Goal: Transaction & Acquisition: Download file/media

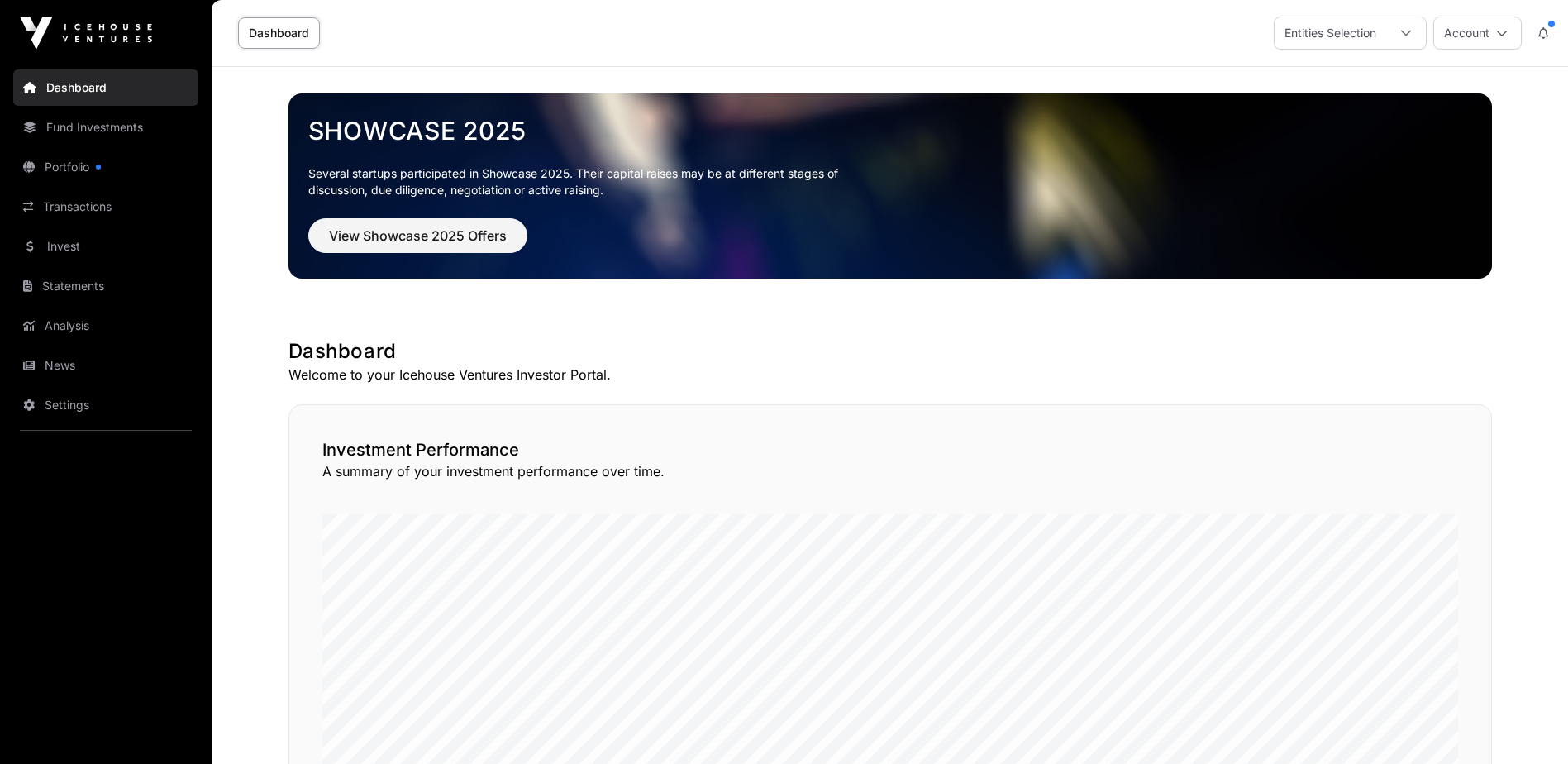
click at [74, 397] on link "Settings" at bounding box center [105, 405] width 185 height 36
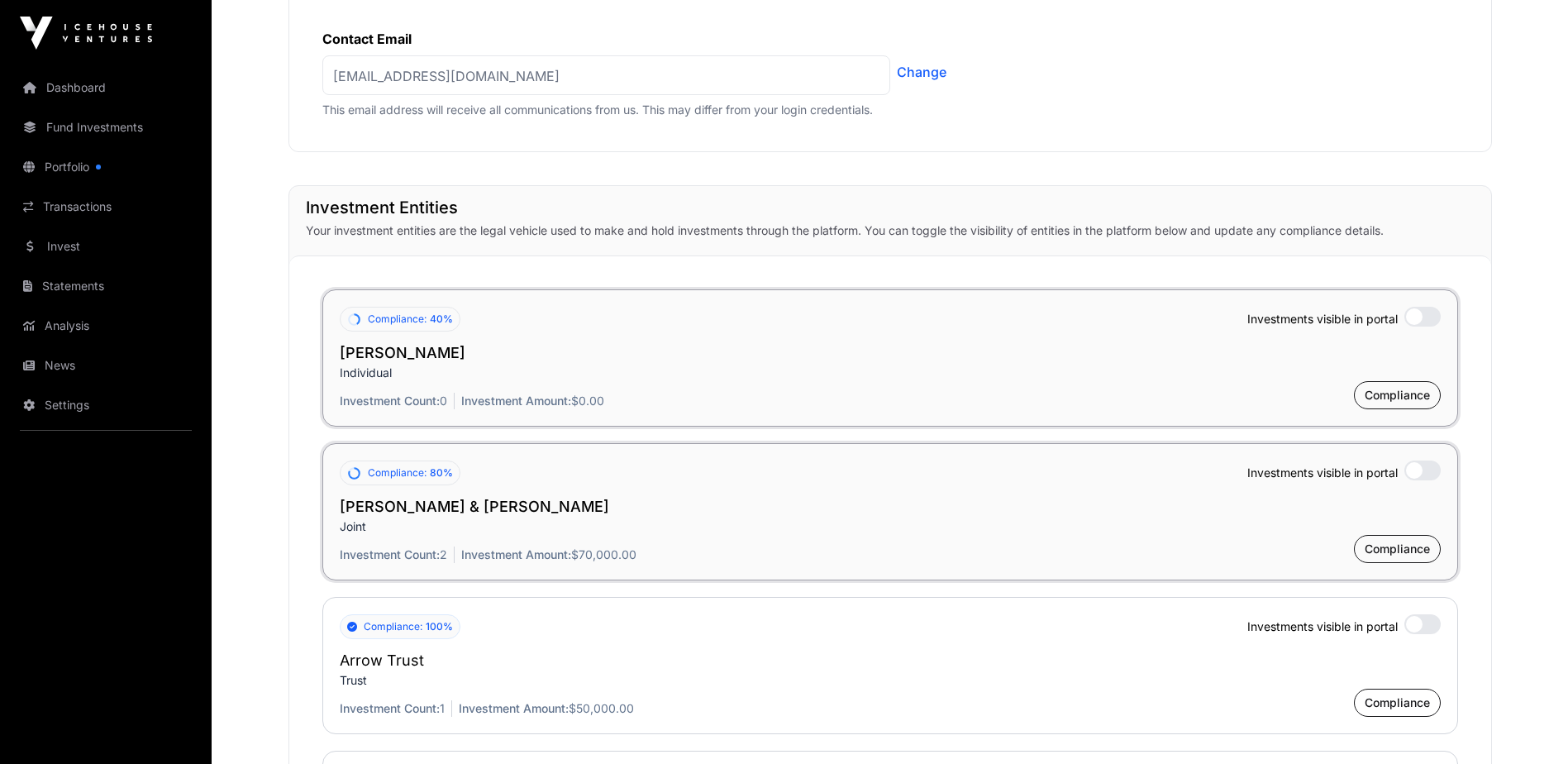
scroll to position [1074, 0]
click at [1427, 314] on div at bounding box center [1422, 314] width 36 height 20
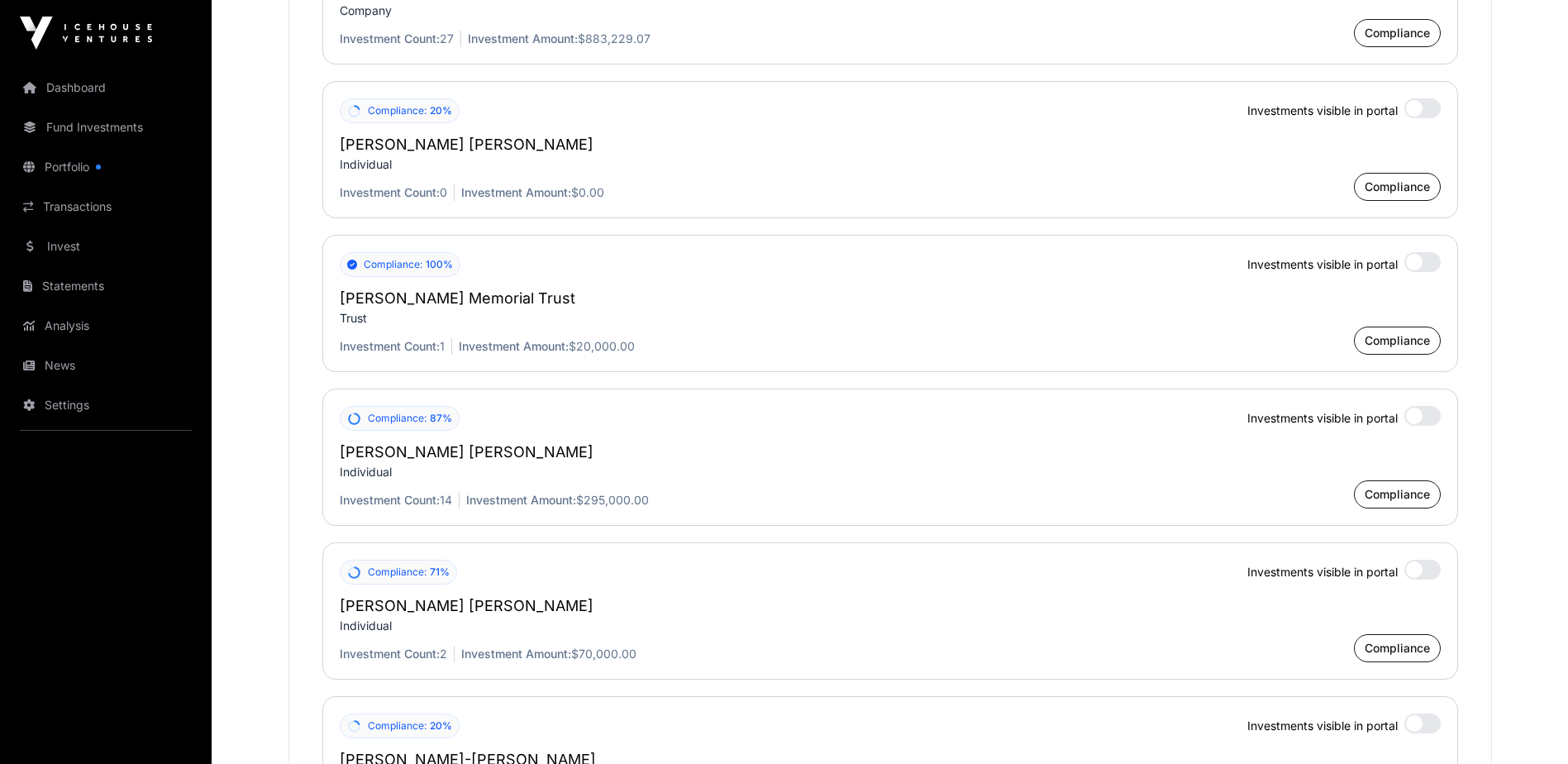
scroll to position [3141, 0]
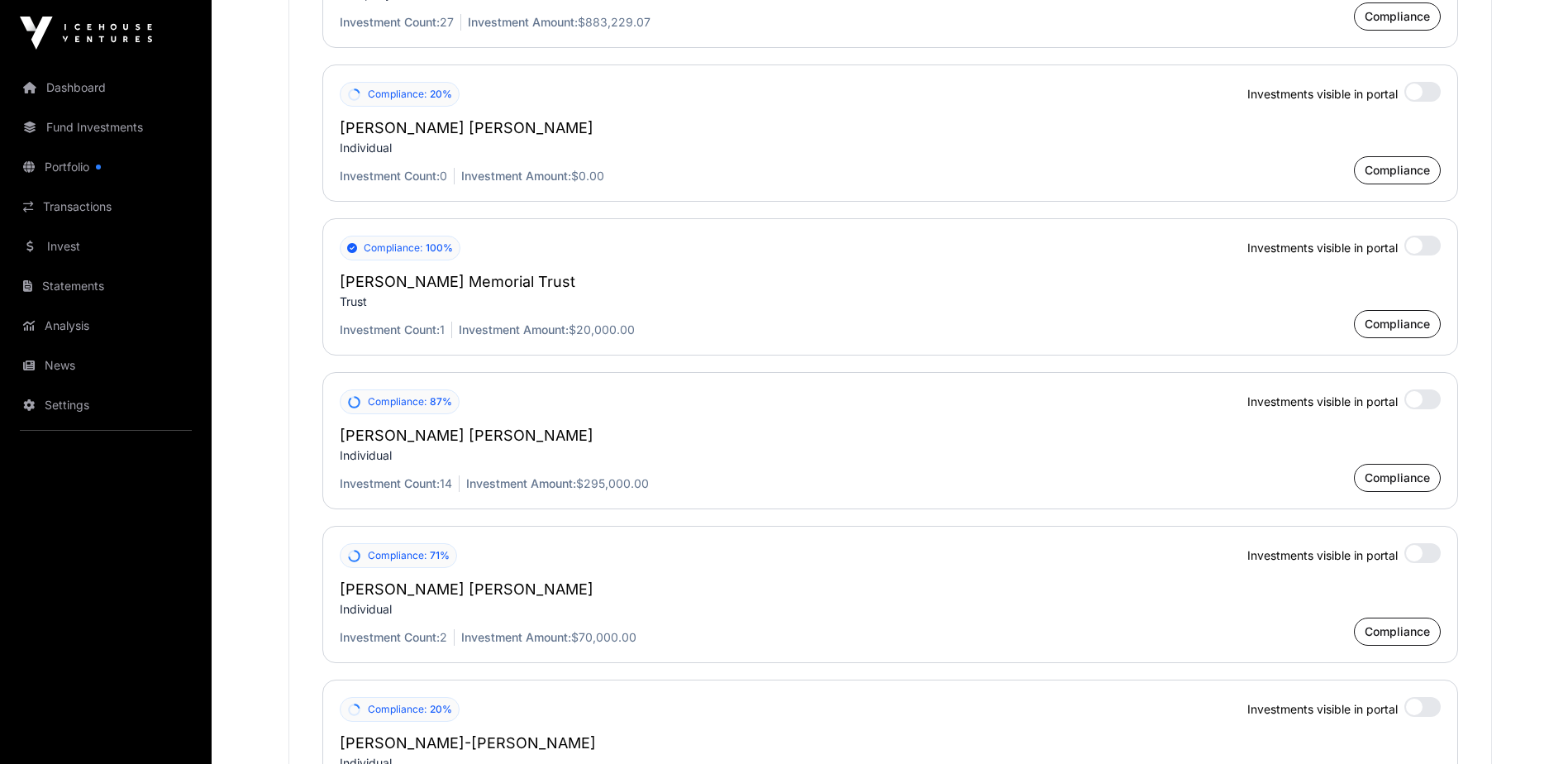
click at [1421, 401] on div at bounding box center [1422, 399] width 36 height 20
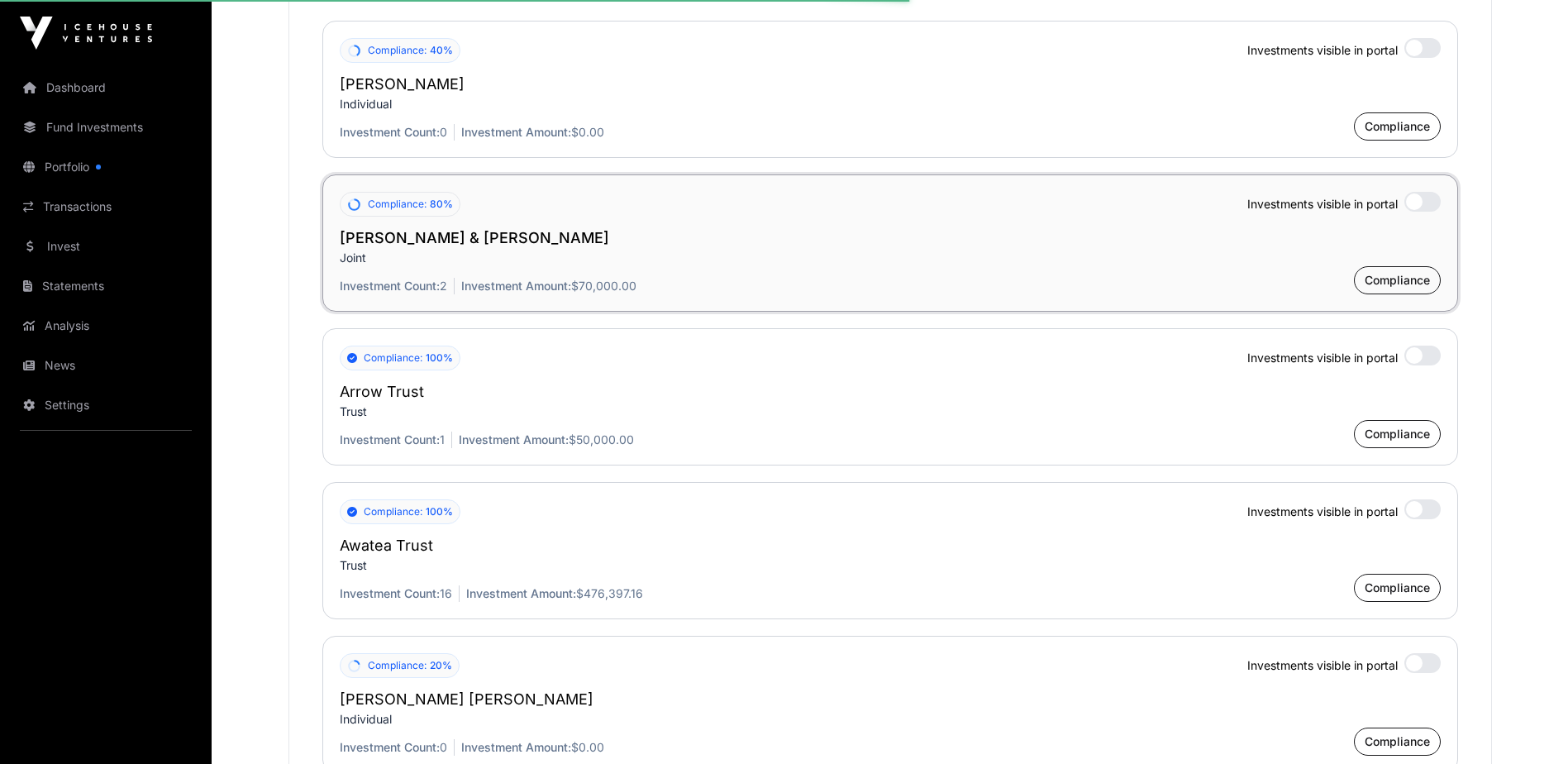
scroll to position [1323, 0]
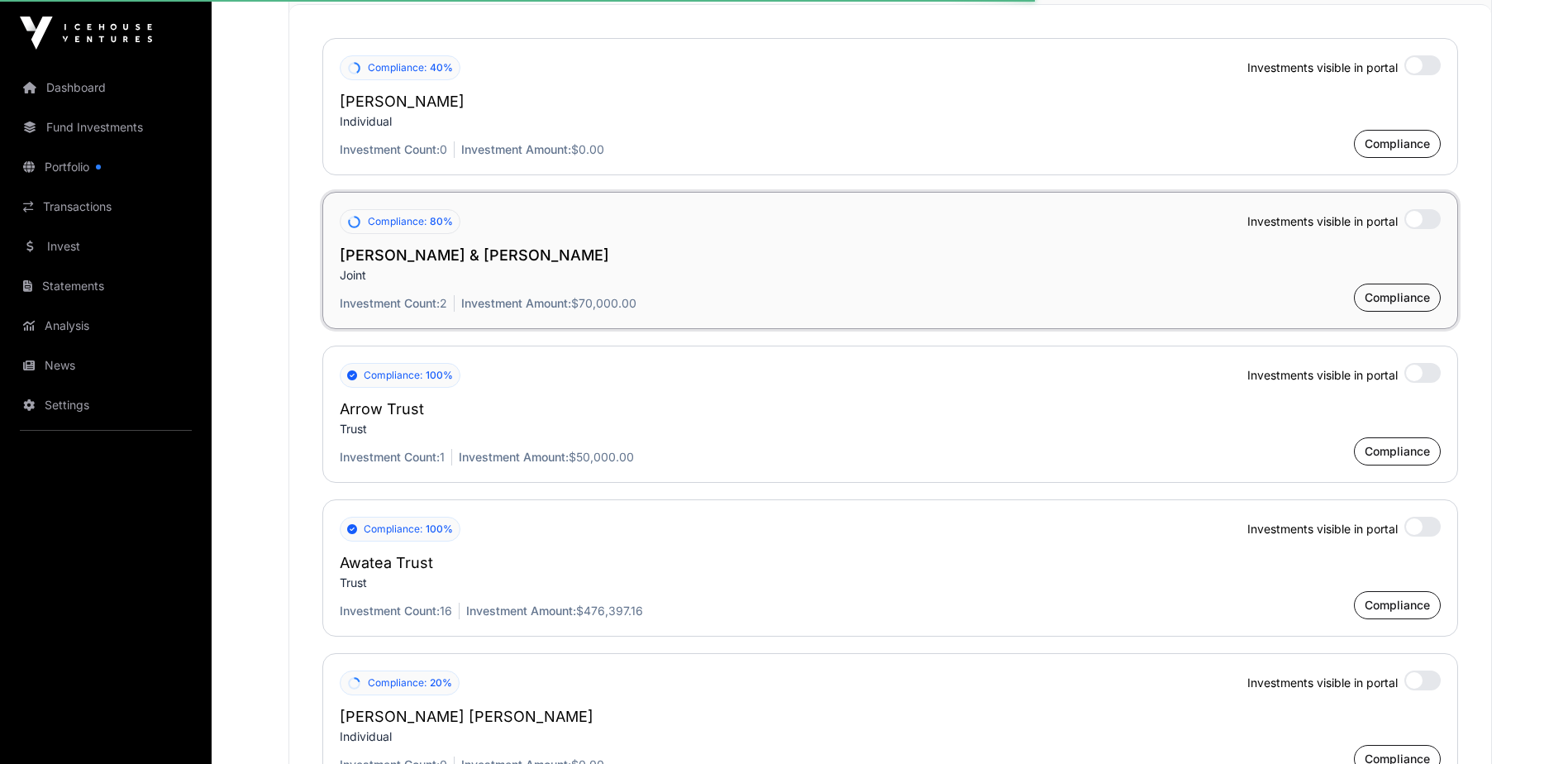
click at [1410, 218] on div at bounding box center [1422, 219] width 36 height 20
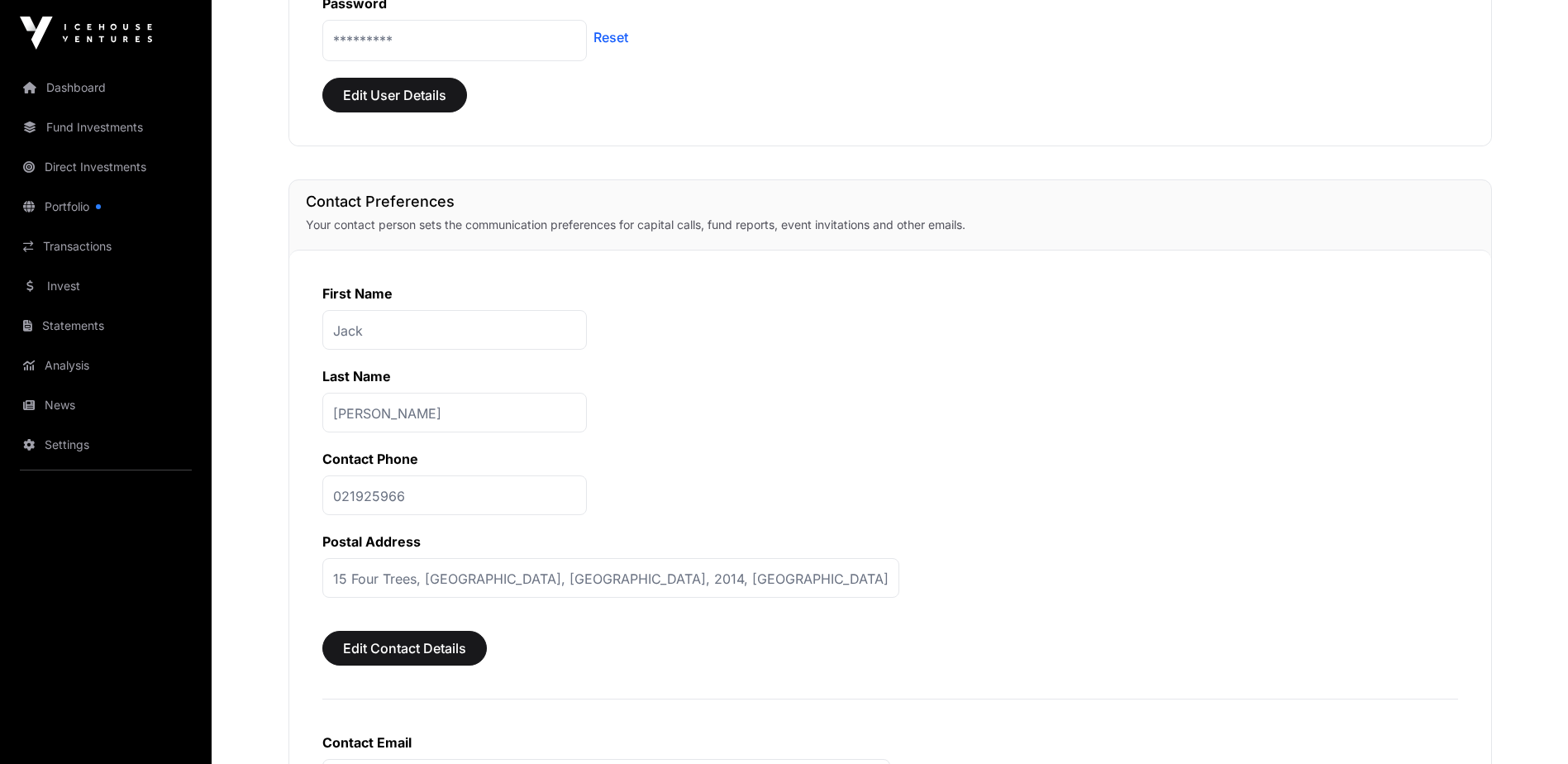
scroll to position [0, 0]
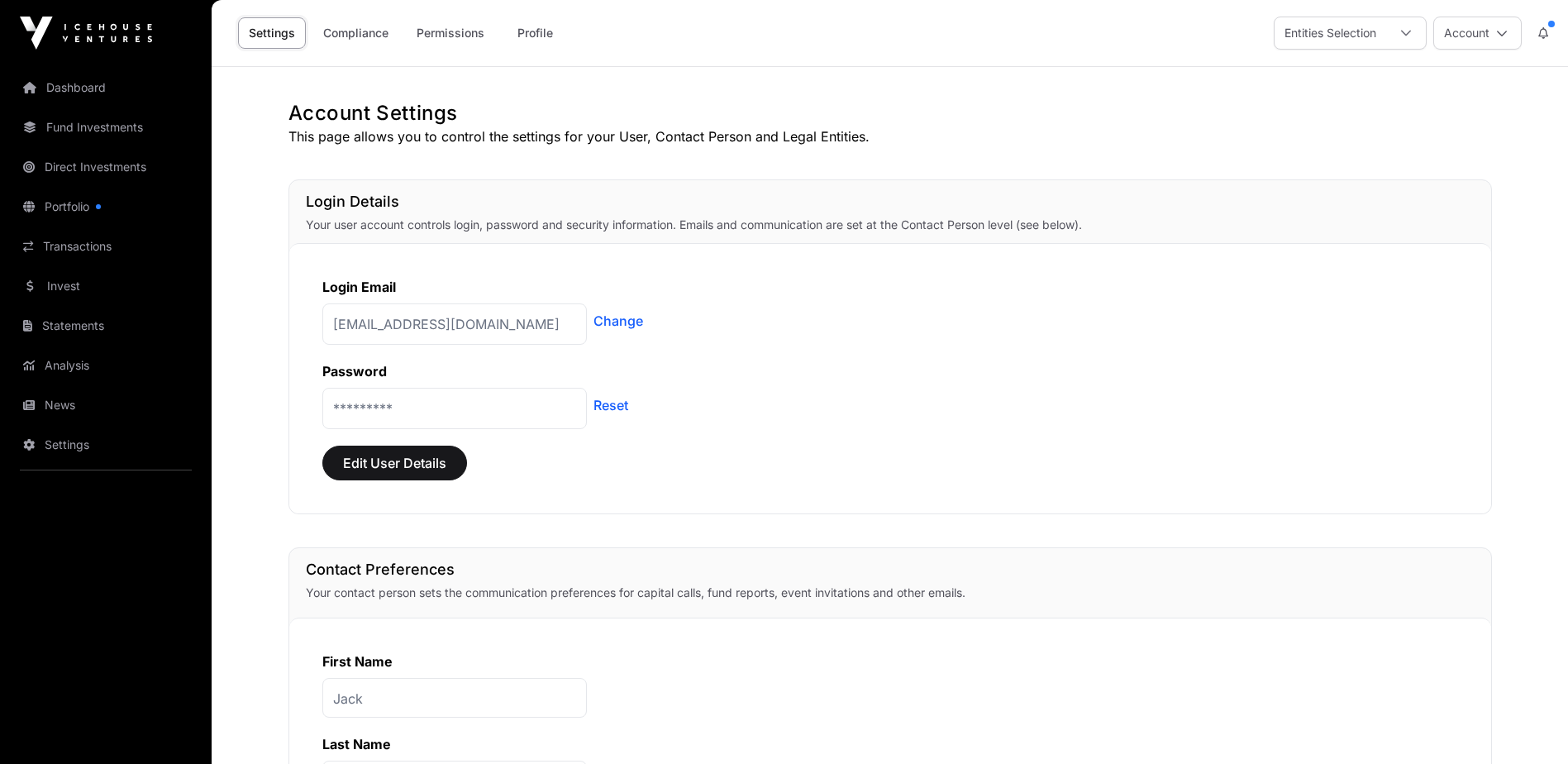
click at [74, 330] on link "Statements" at bounding box center [105, 325] width 185 height 36
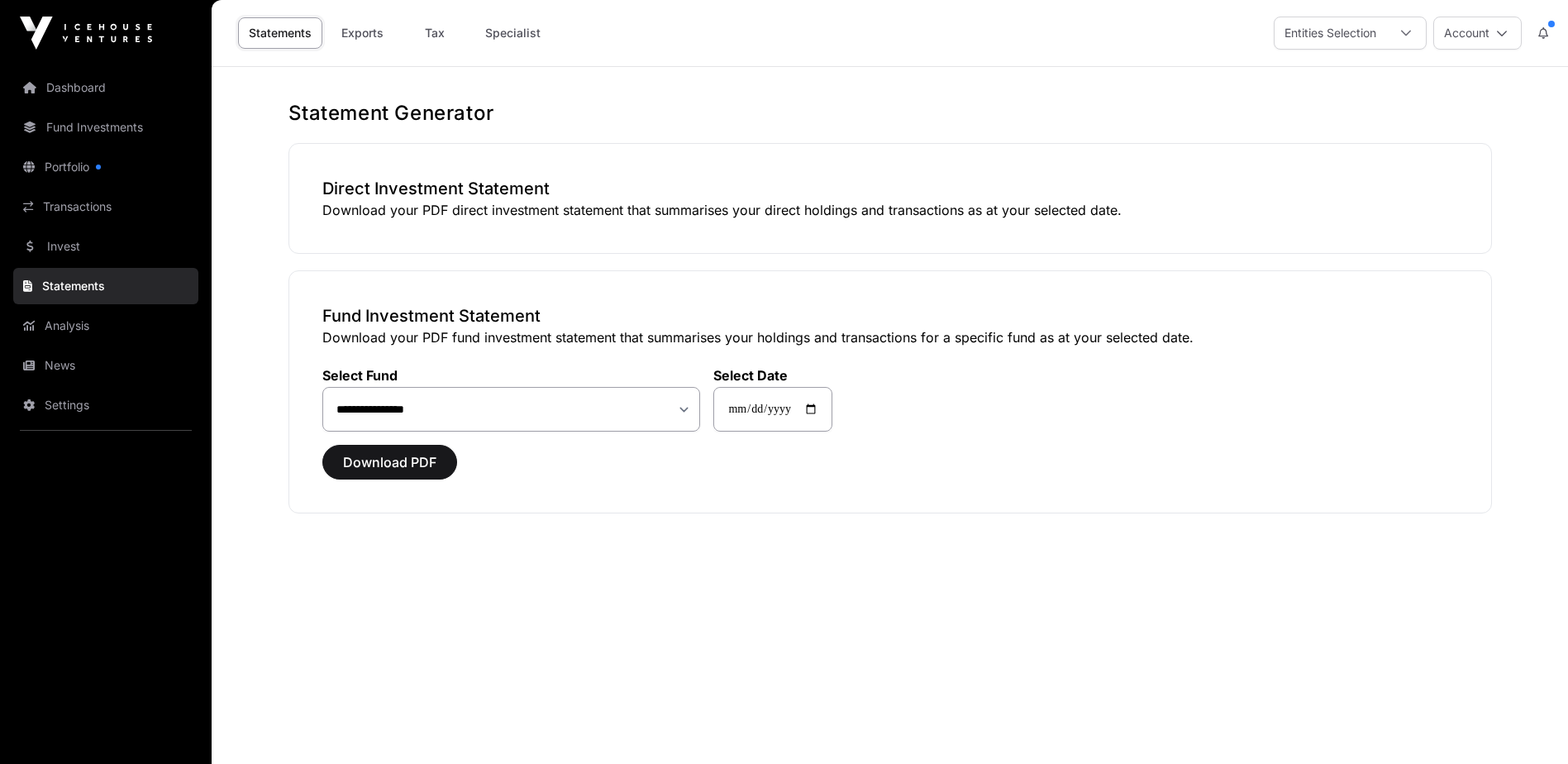
click at [509, 207] on p "Download your PDF direct investment statement that summarises your direct holdi…" at bounding box center [890, 210] width 1135 height 20
click at [444, 187] on h3 "Direct Investment Statement" at bounding box center [890, 188] width 1135 height 23
click at [361, 196] on h3 "Direct Investment Statement" at bounding box center [890, 188] width 1135 height 23
drag, startPoint x: 361, startPoint y: 196, endPoint x: 497, endPoint y: 193, distance: 136.0
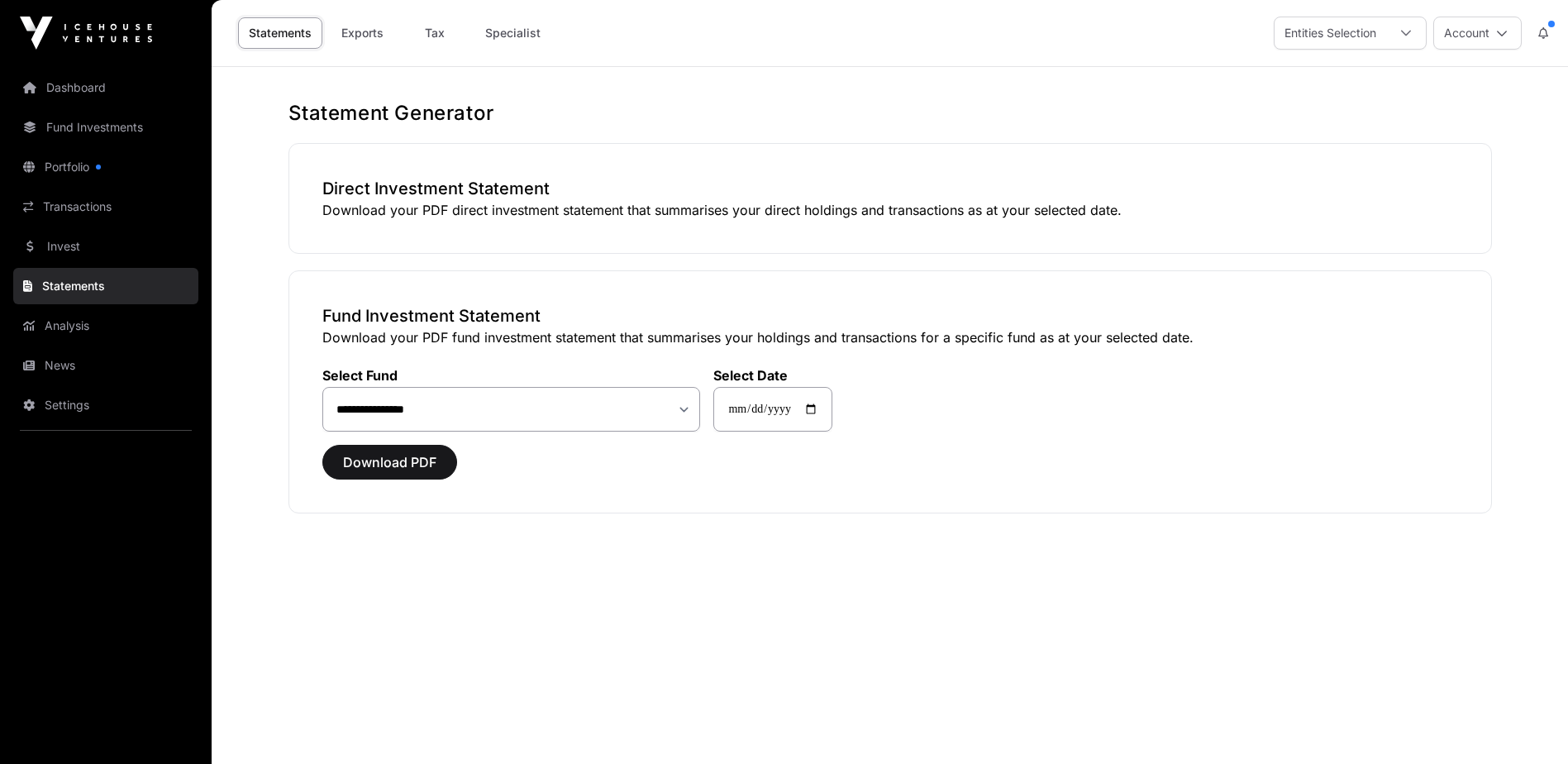
click at [495, 194] on h3 "Direct Investment Statement" at bounding box center [890, 188] width 1135 height 23
drag, startPoint x: 497, startPoint y: 193, endPoint x: 523, endPoint y: 196, distance: 26.2
click at [523, 196] on h3 "Direct Investment Statement" at bounding box center [890, 188] width 1135 height 23
drag, startPoint x: 523, startPoint y: 196, endPoint x: 754, endPoint y: 219, distance: 232.1
click at [753, 219] on p "Download your PDF direct investment statement that summarises your direct holdi…" at bounding box center [890, 210] width 1135 height 20
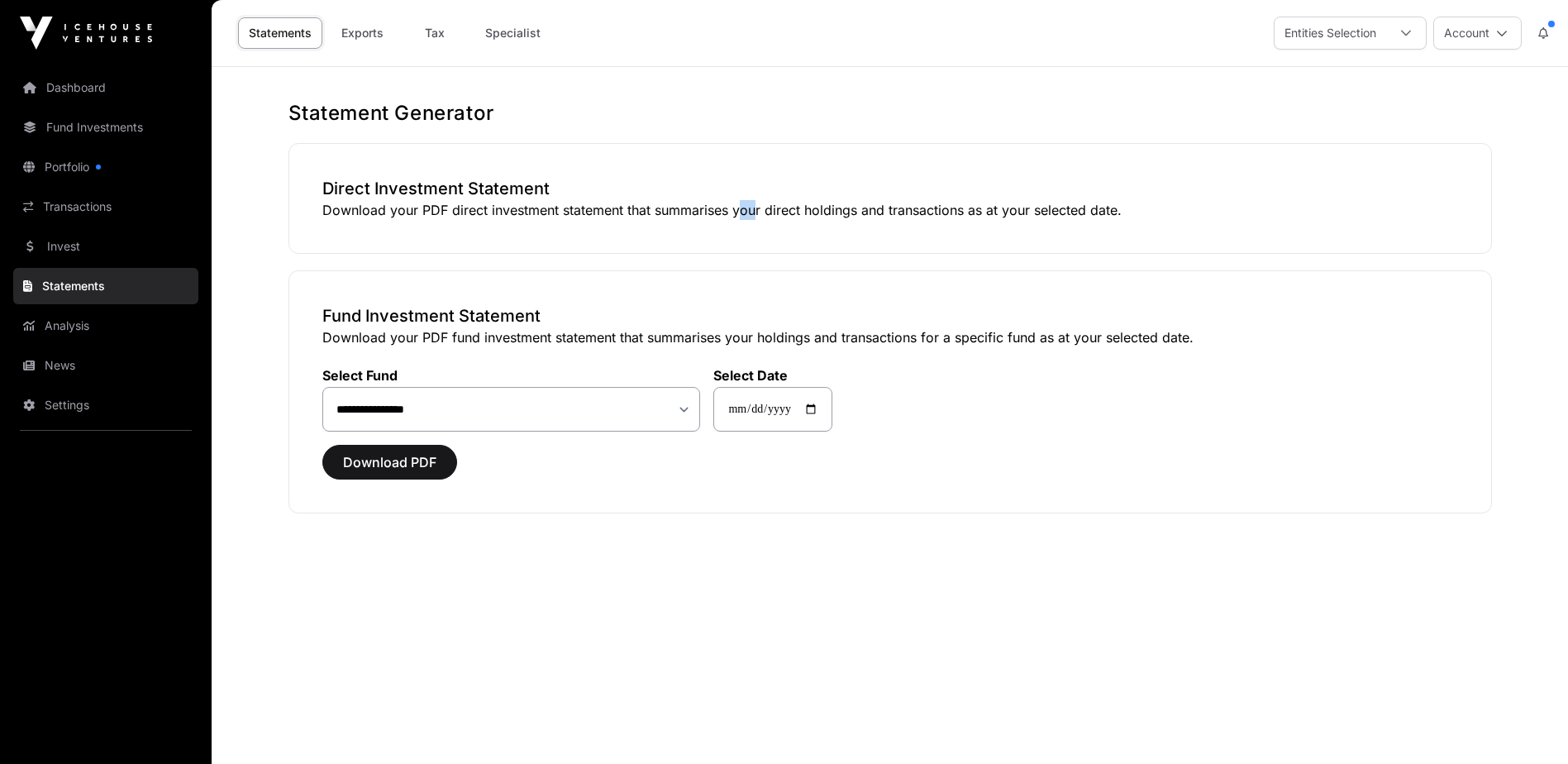
click at [755, 219] on p "Download your PDF direct investment statement that summarises your direct holdi…" at bounding box center [890, 210] width 1135 height 20
click at [59, 403] on link "Settings" at bounding box center [105, 405] width 185 height 36
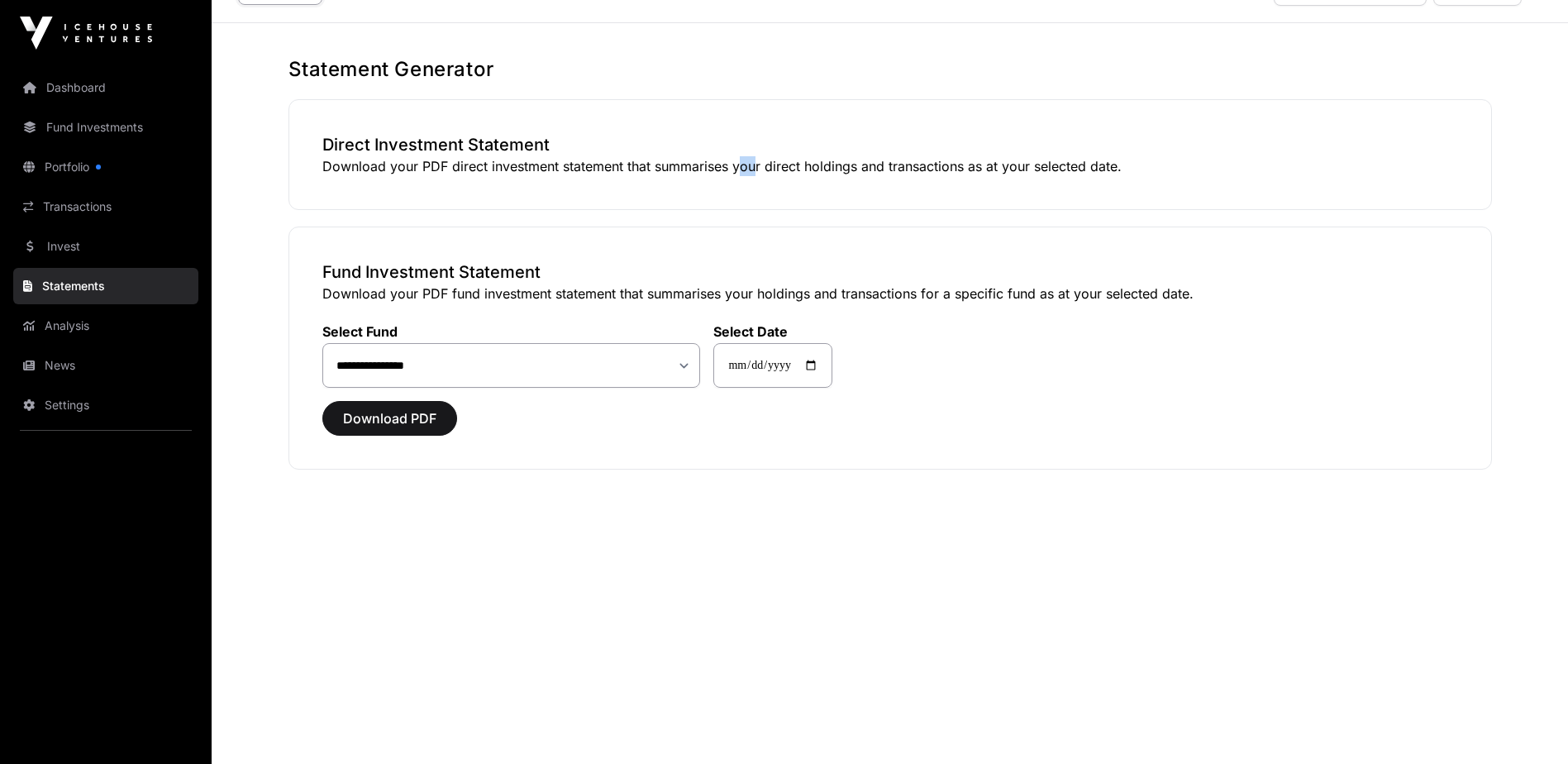
scroll to position [67, 0]
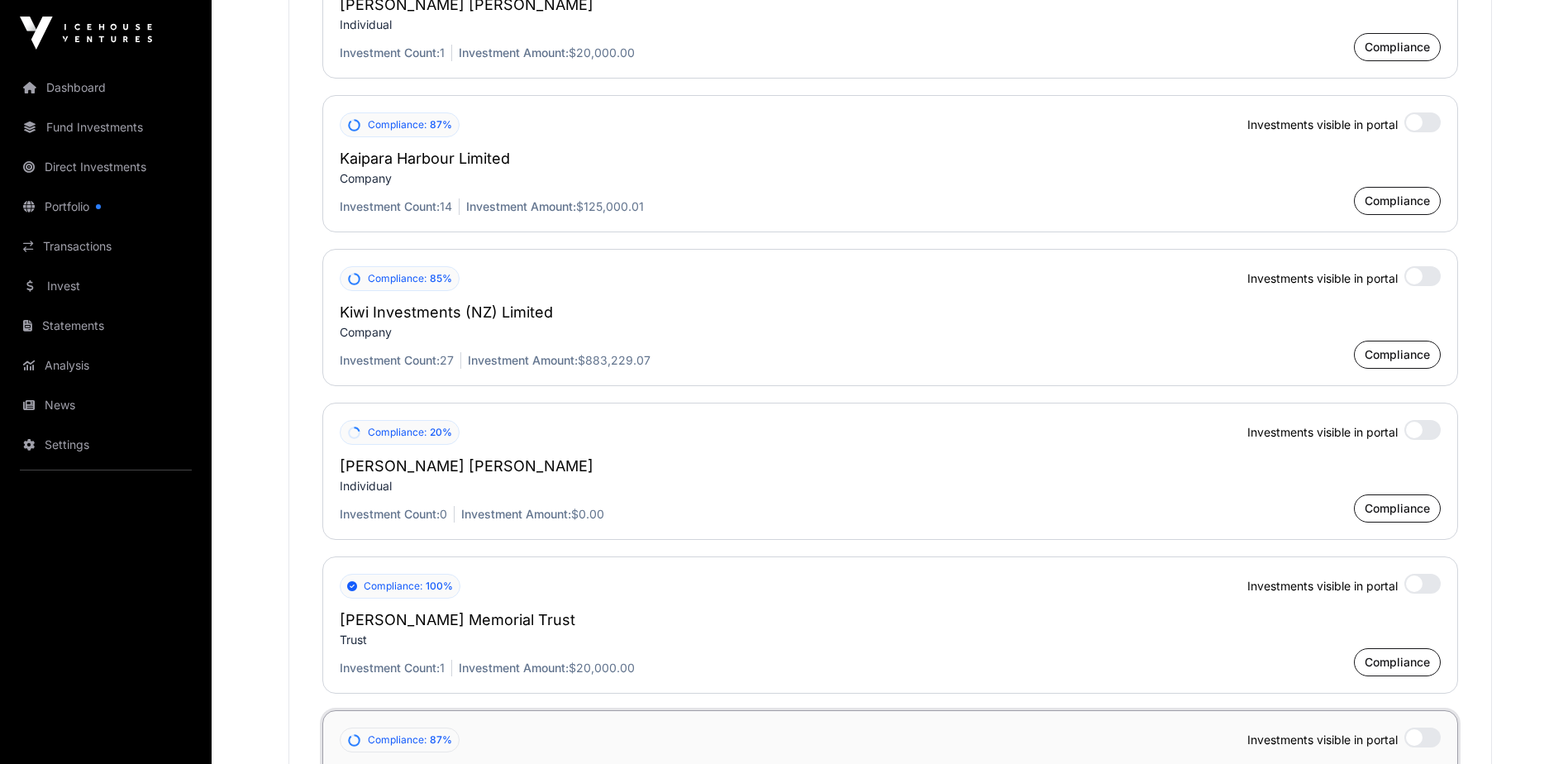
scroll to position [2975, 0]
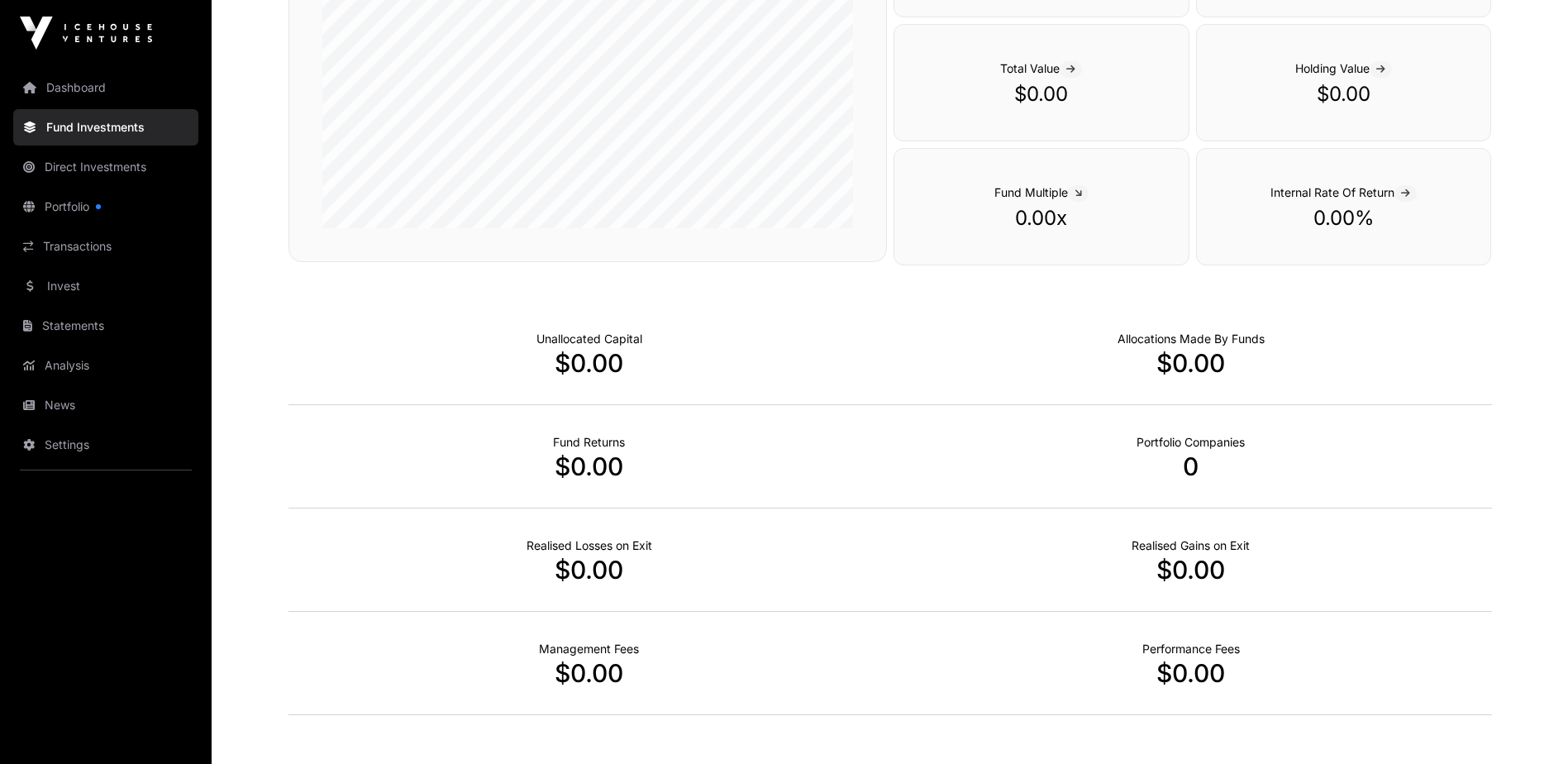
scroll to position [83, 0]
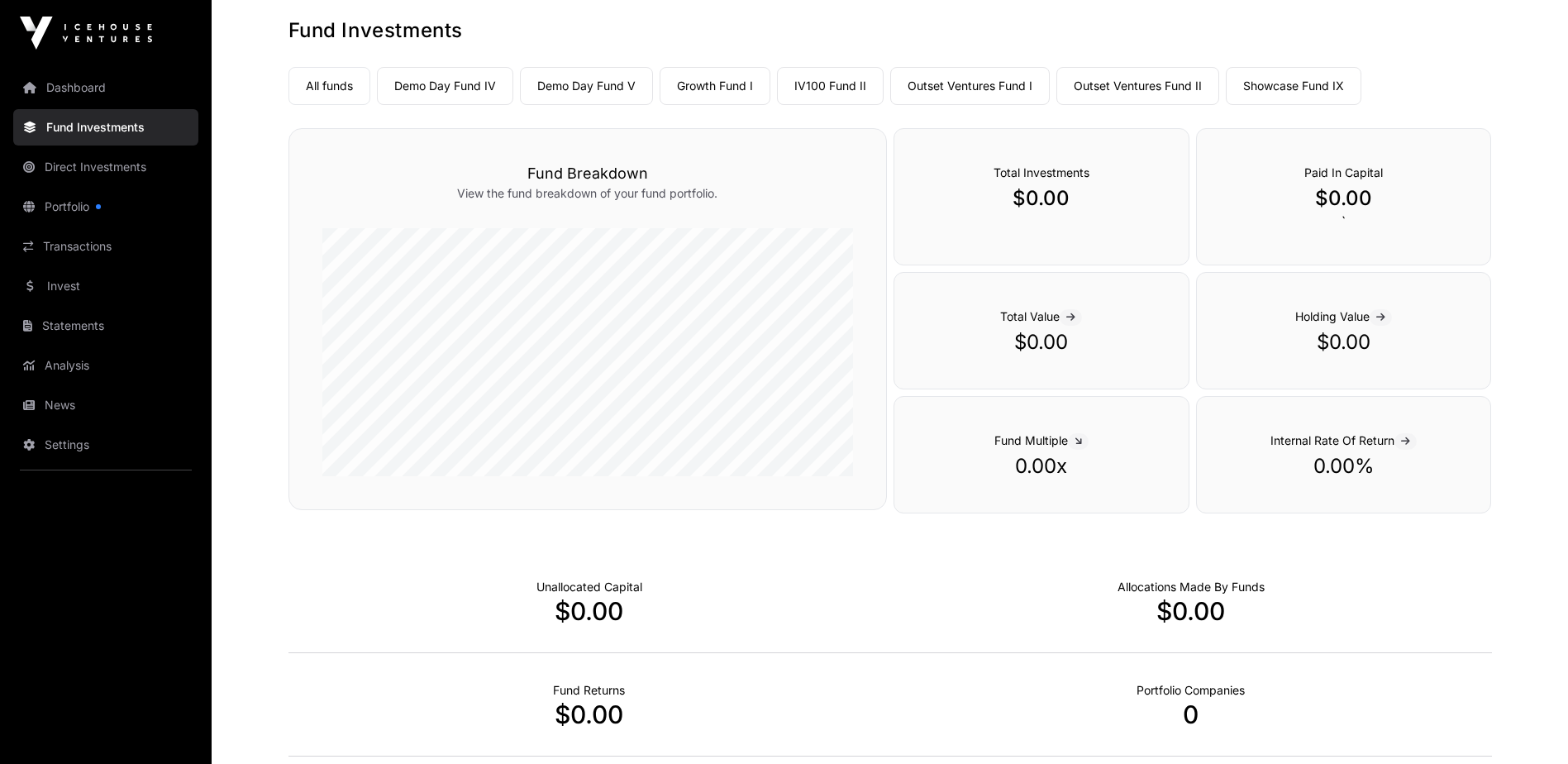
click at [77, 437] on link "Settings" at bounding box center [105, 444] width 185 height 36
click at [65, 441] on link "Settings" at bounding box center [105, 444] width 185 height 36
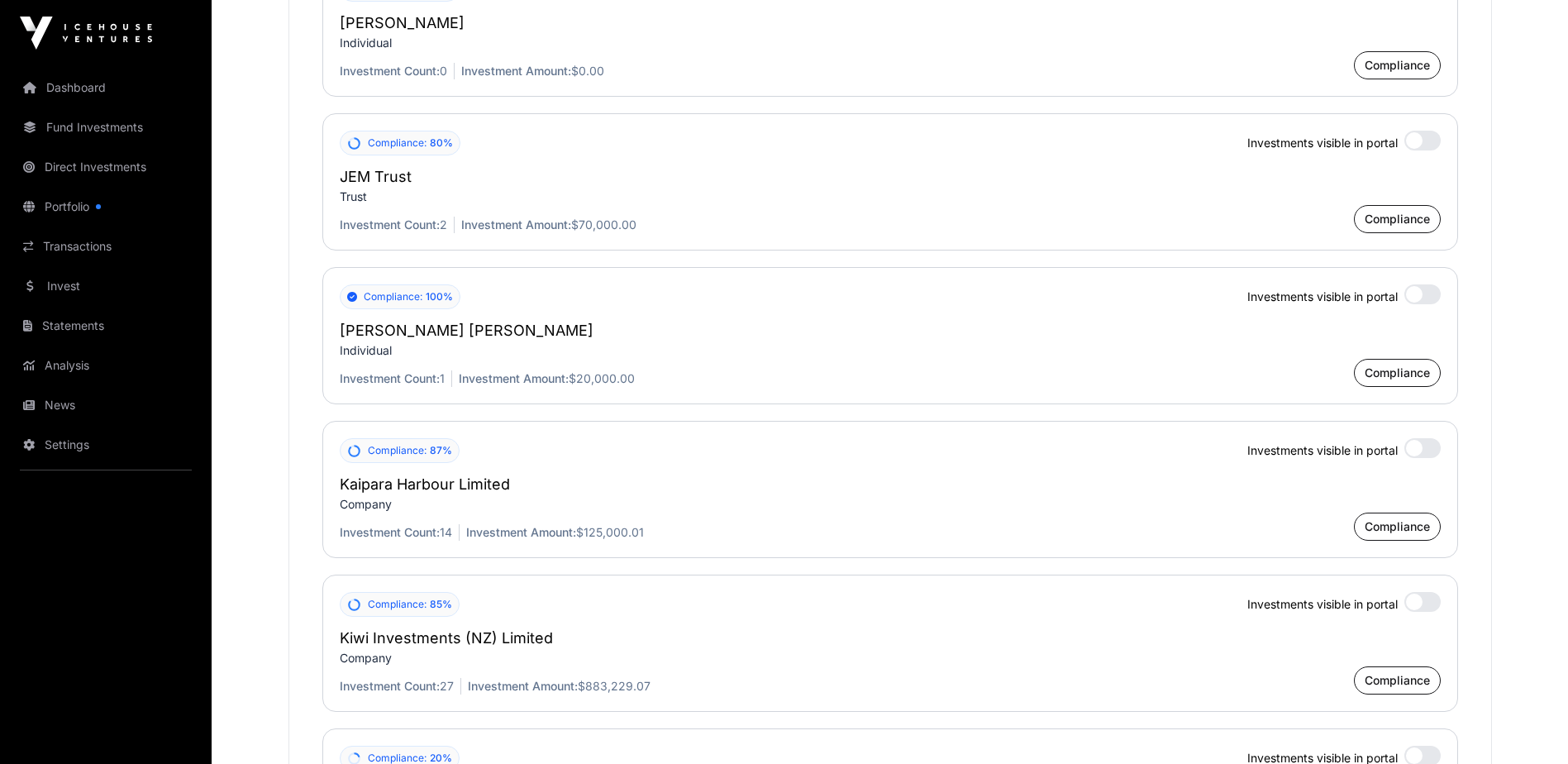
scroll to position [2487, 0]
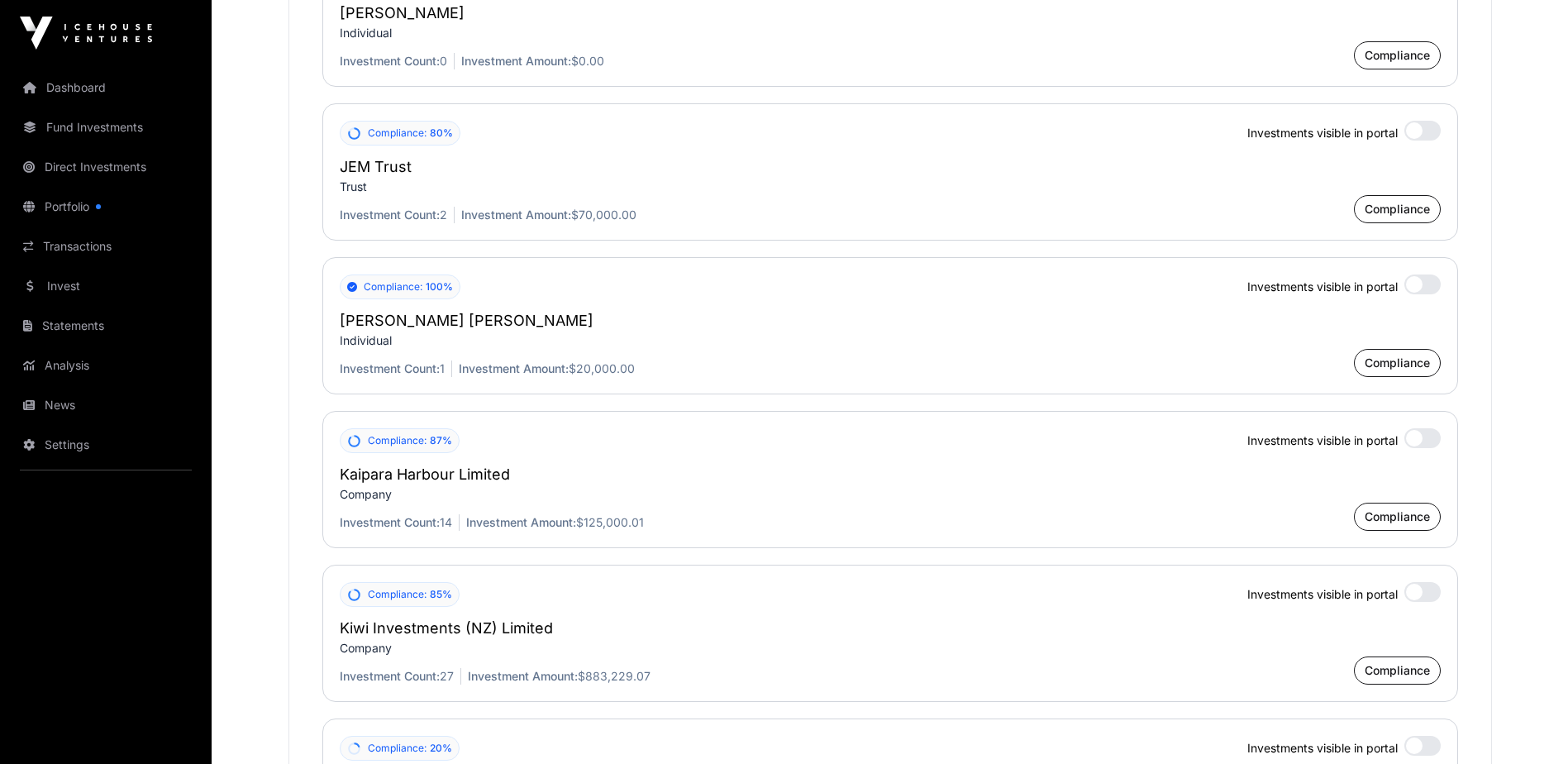
click at [1419, 285] on div at bounding box center [1422, 285] width 36 height 20
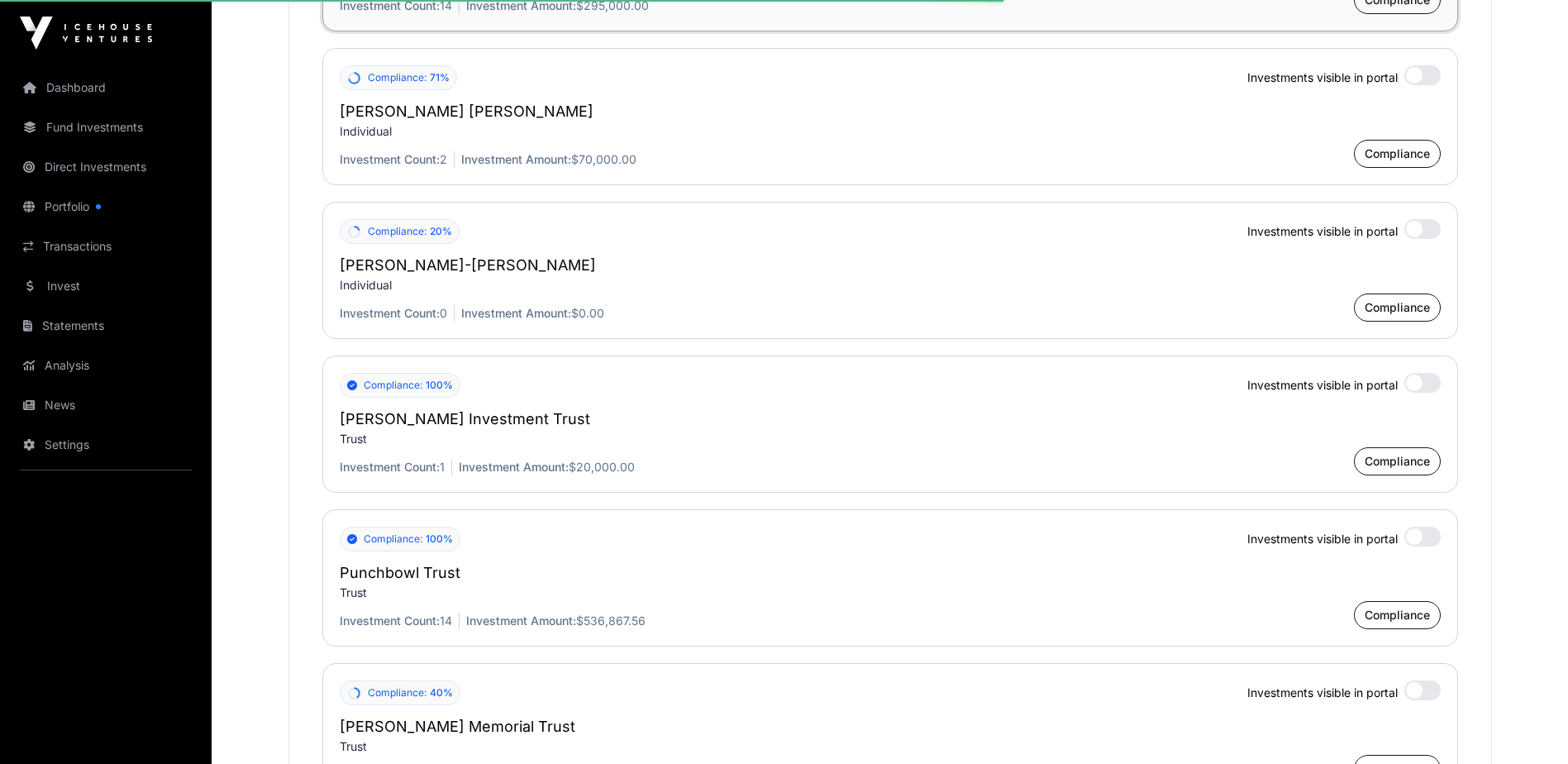
scroll to position [3643, 0]
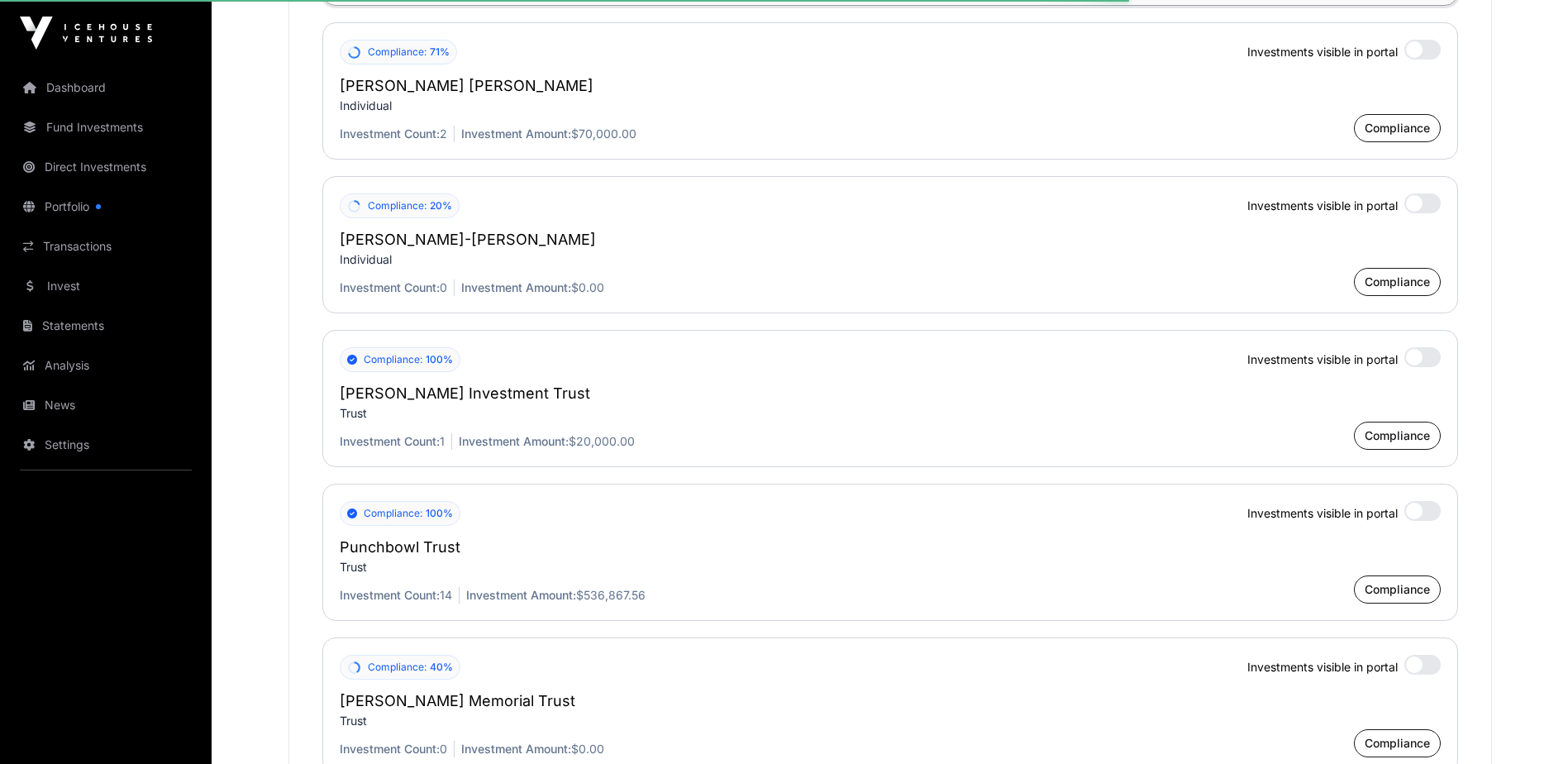
click at [1420, 355] on div at bounding box center [1422, 357] width 36 height 20
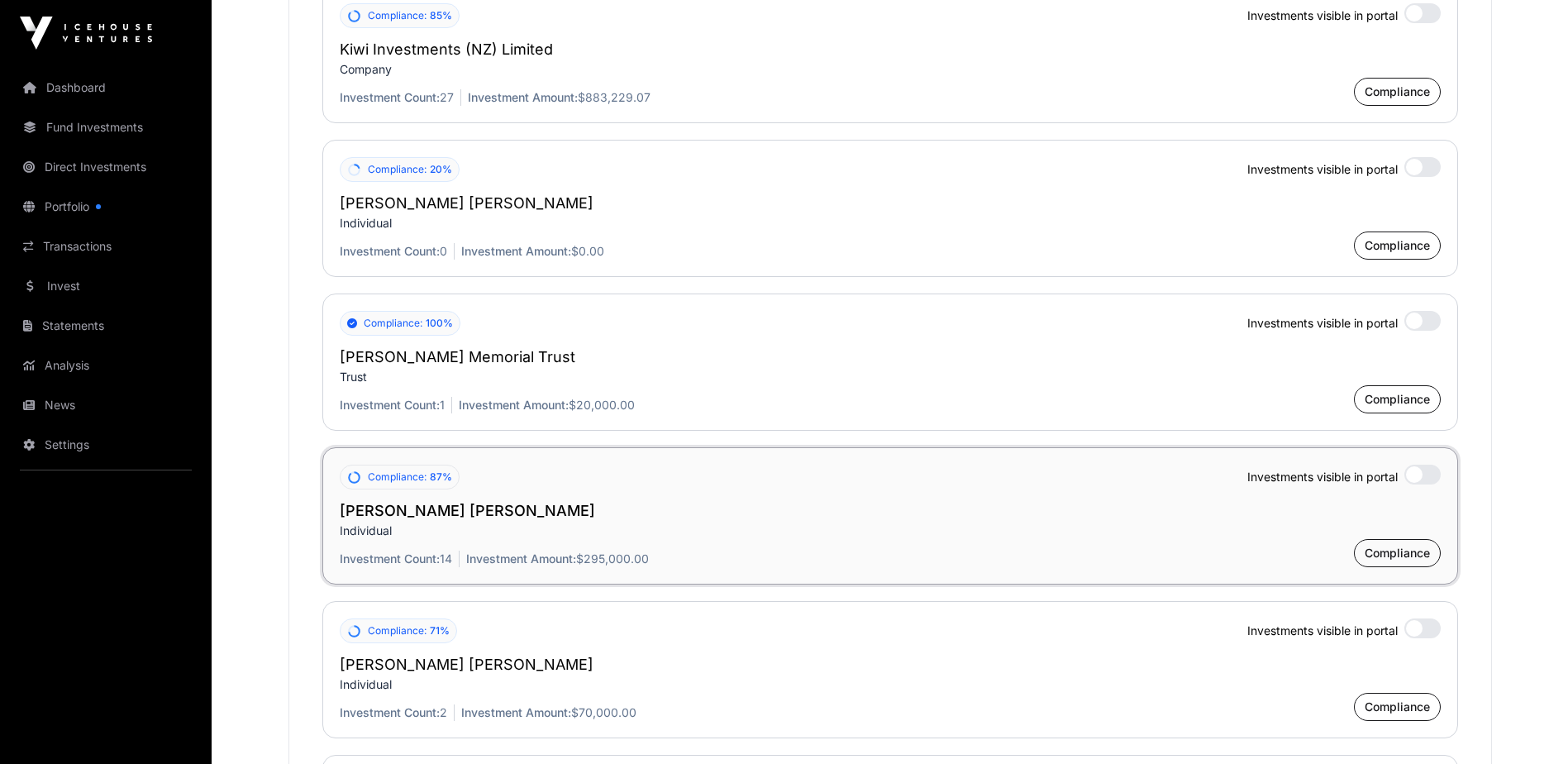
scroll to position [3396, 0]
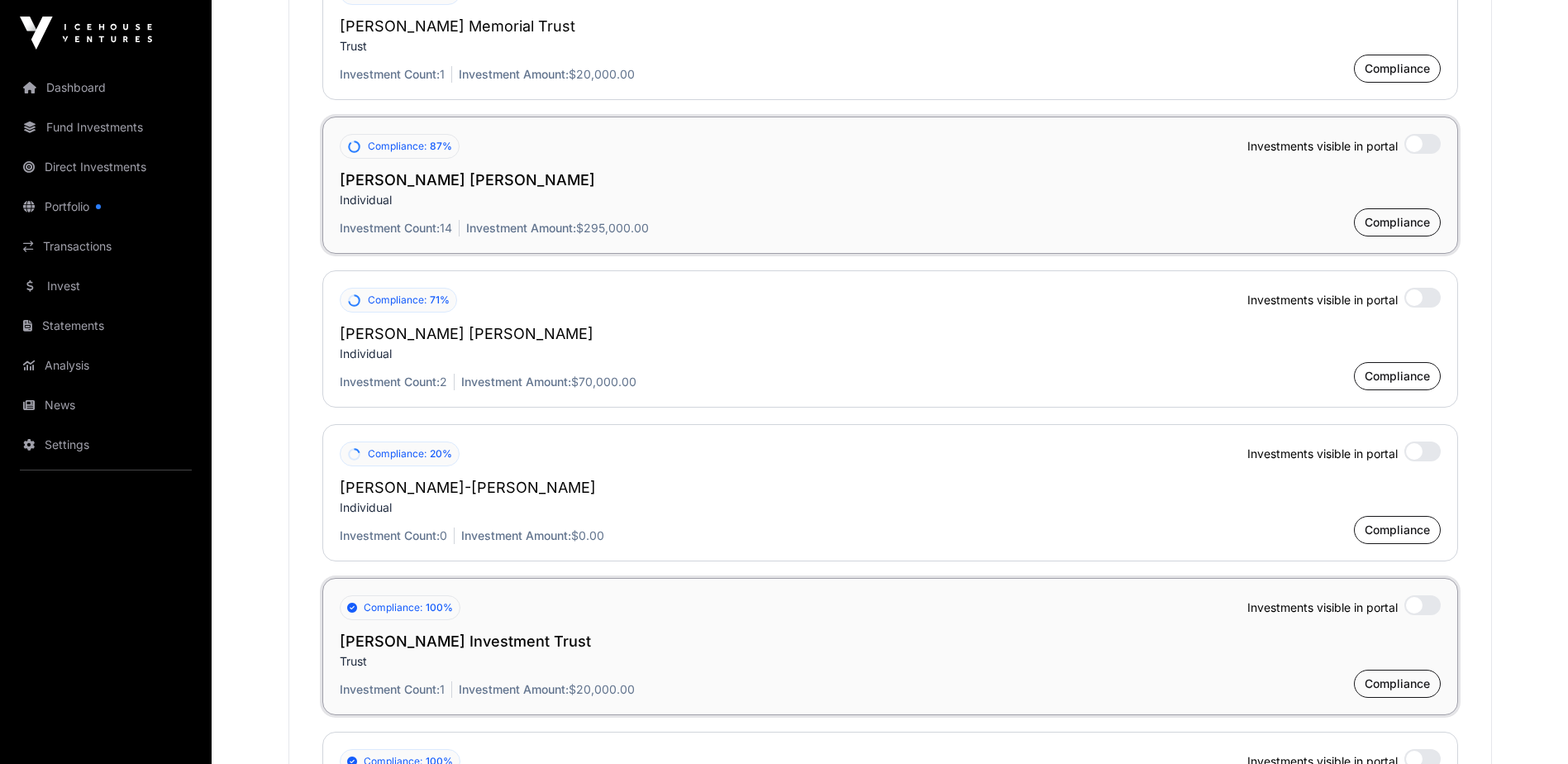
click at [1423, 141] on div at bounding box center [1422, 144] width 36 height 20
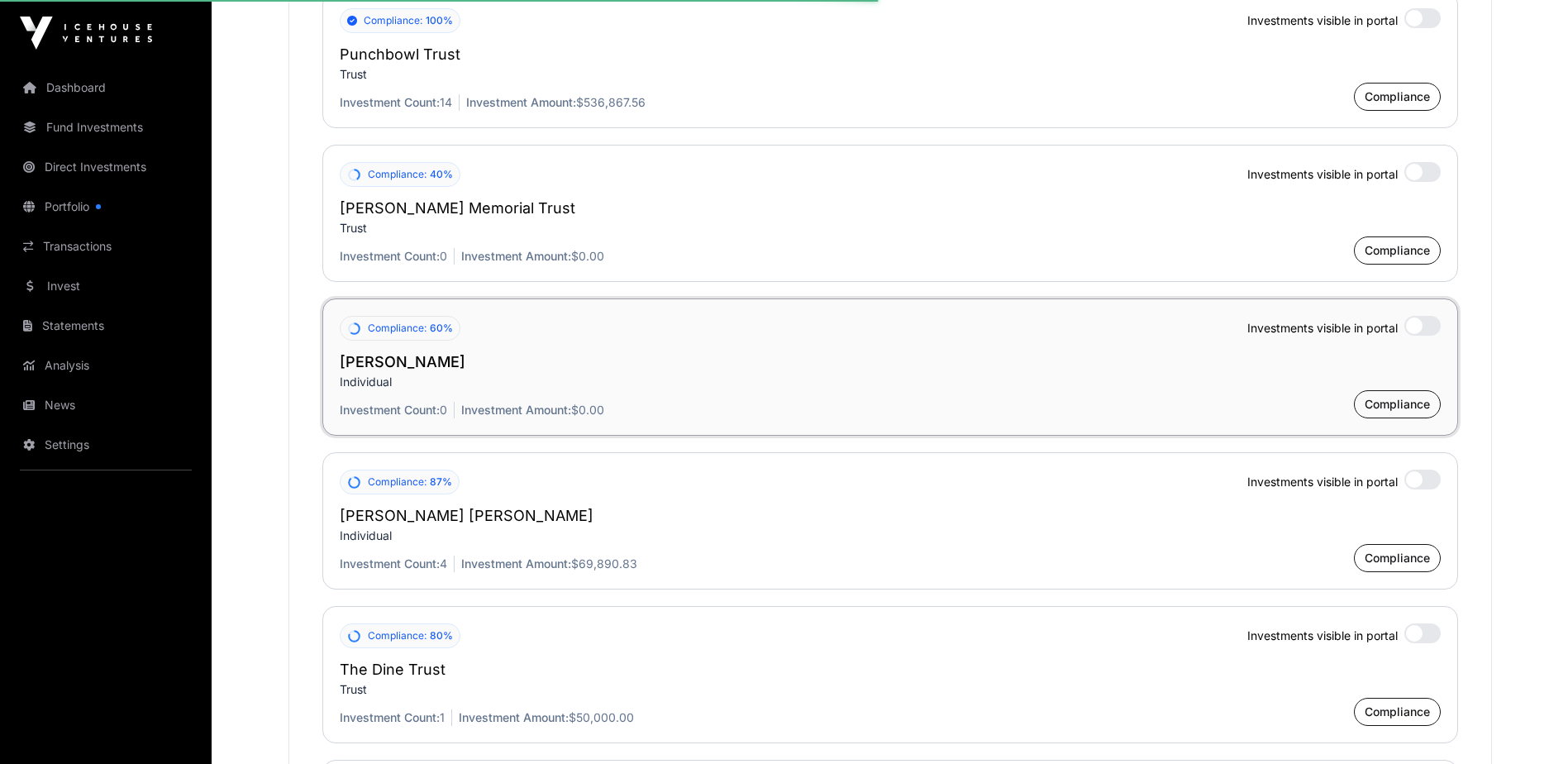
scroll to position [4139, 0]
click at [1436, 323] on div at bounding box center [1422, 323] width 36 height 20
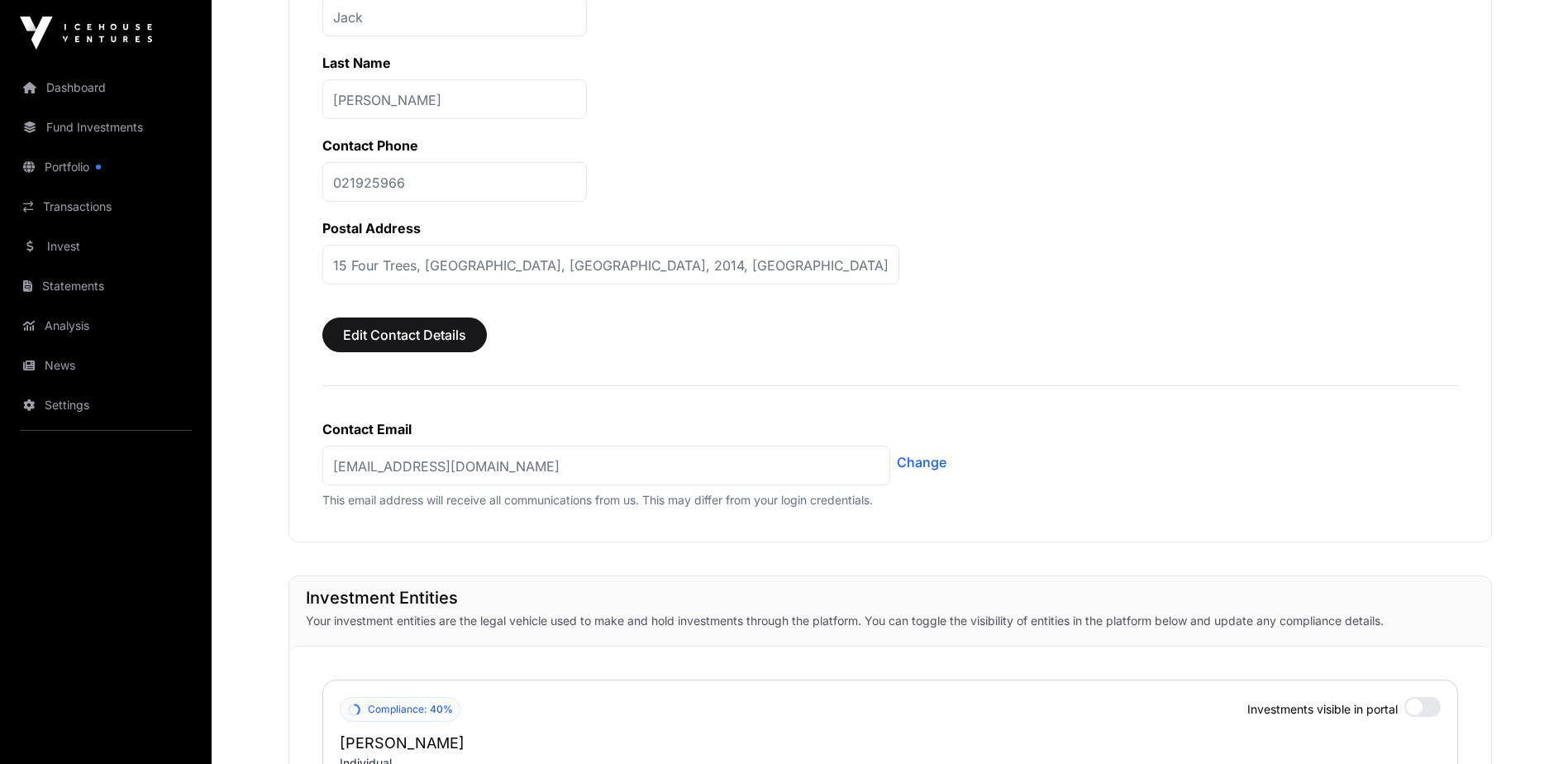
scroll to position [668, 0]
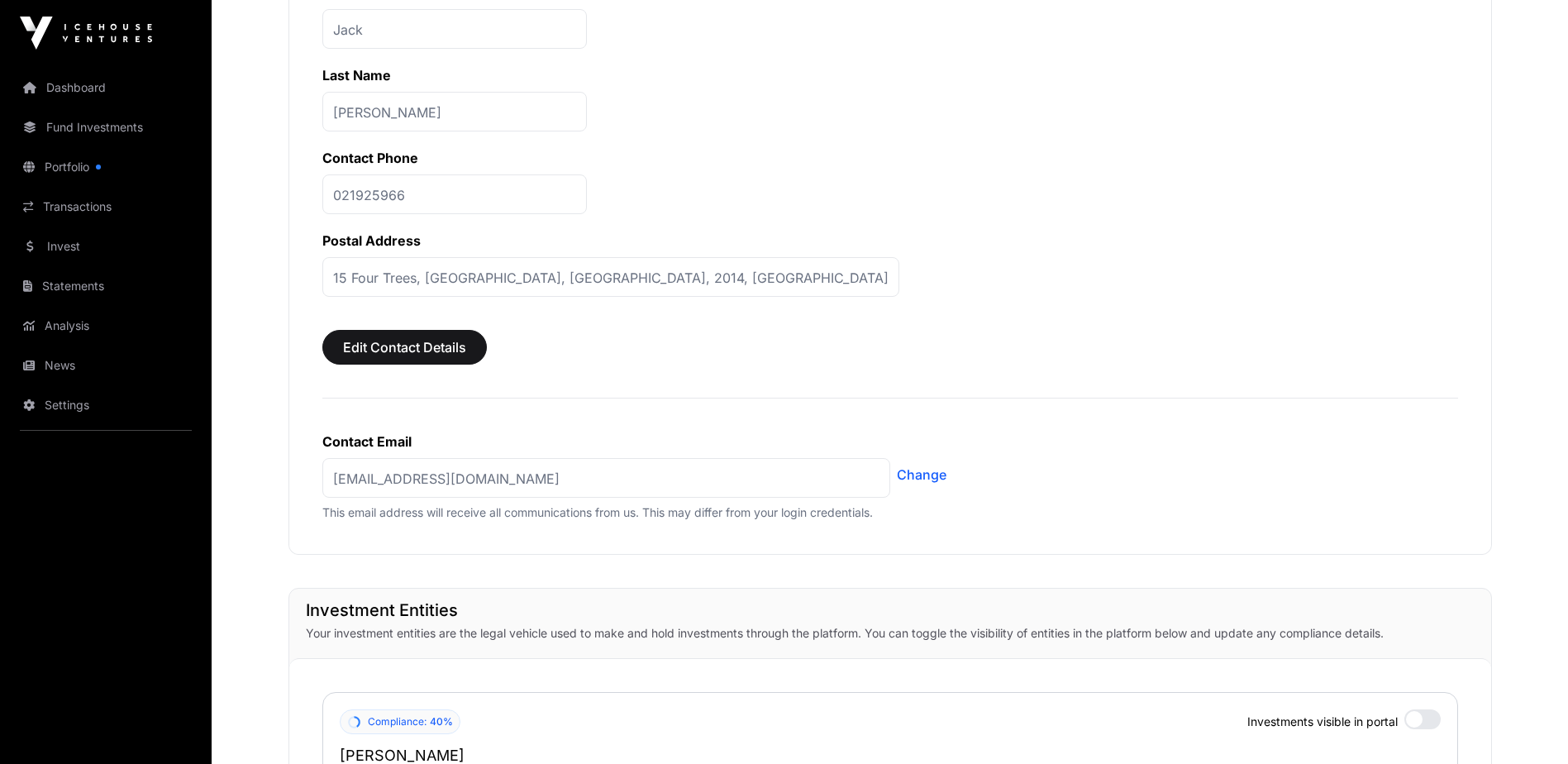
click at [70, 278] on link "Statements" at bounding box center [105, 286] width 185 height 36
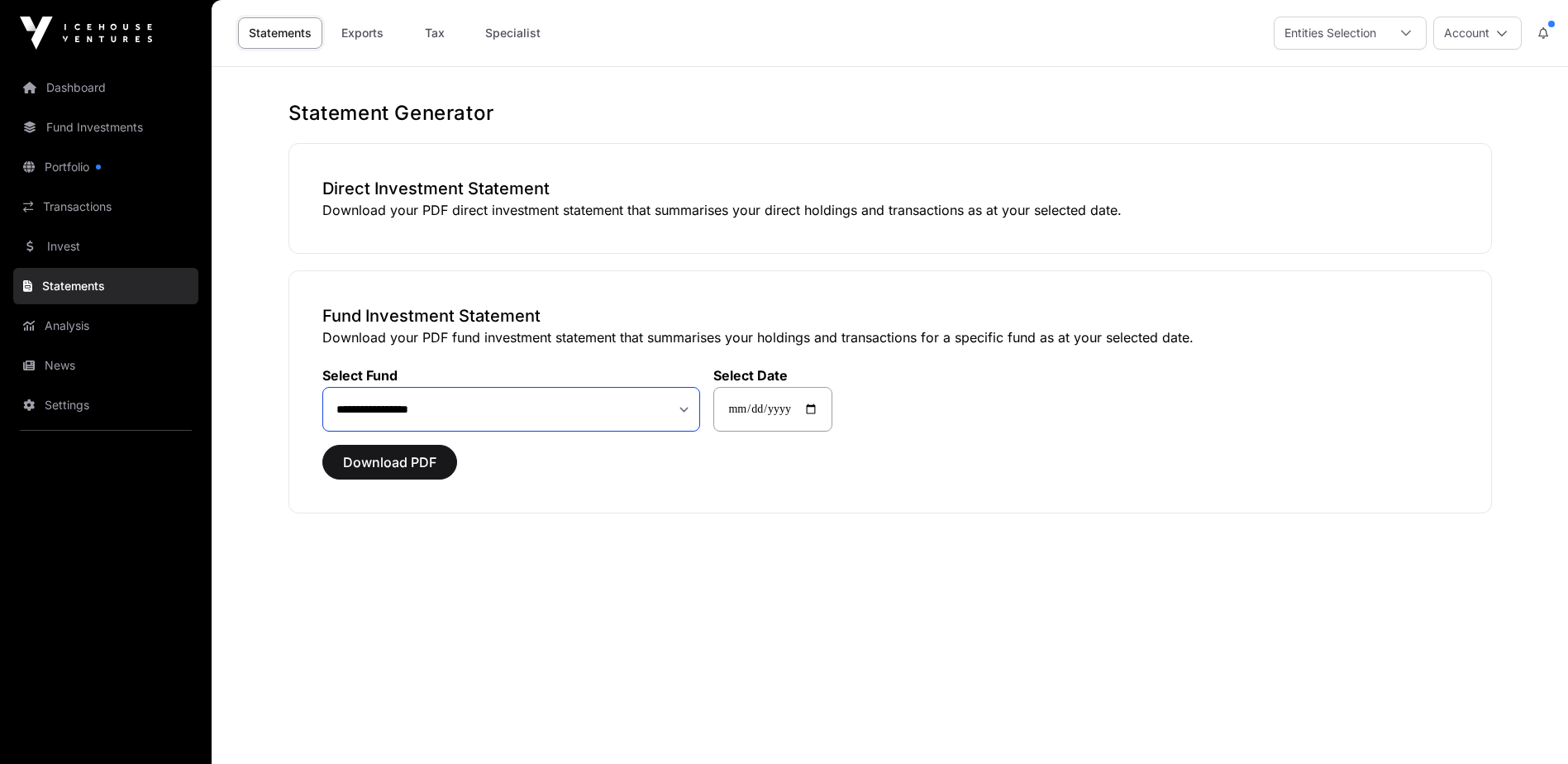
click at [690, 413] on select "**********" at bounding box center [512, 409] width 378 height 45
click at [388, 464] on span "Download PDF" at bounding box center [390, 462] width 94 height 20
click at [686, 414] on select "**********" at bounding box center [512, 409] width 378 height 45
select select "**"
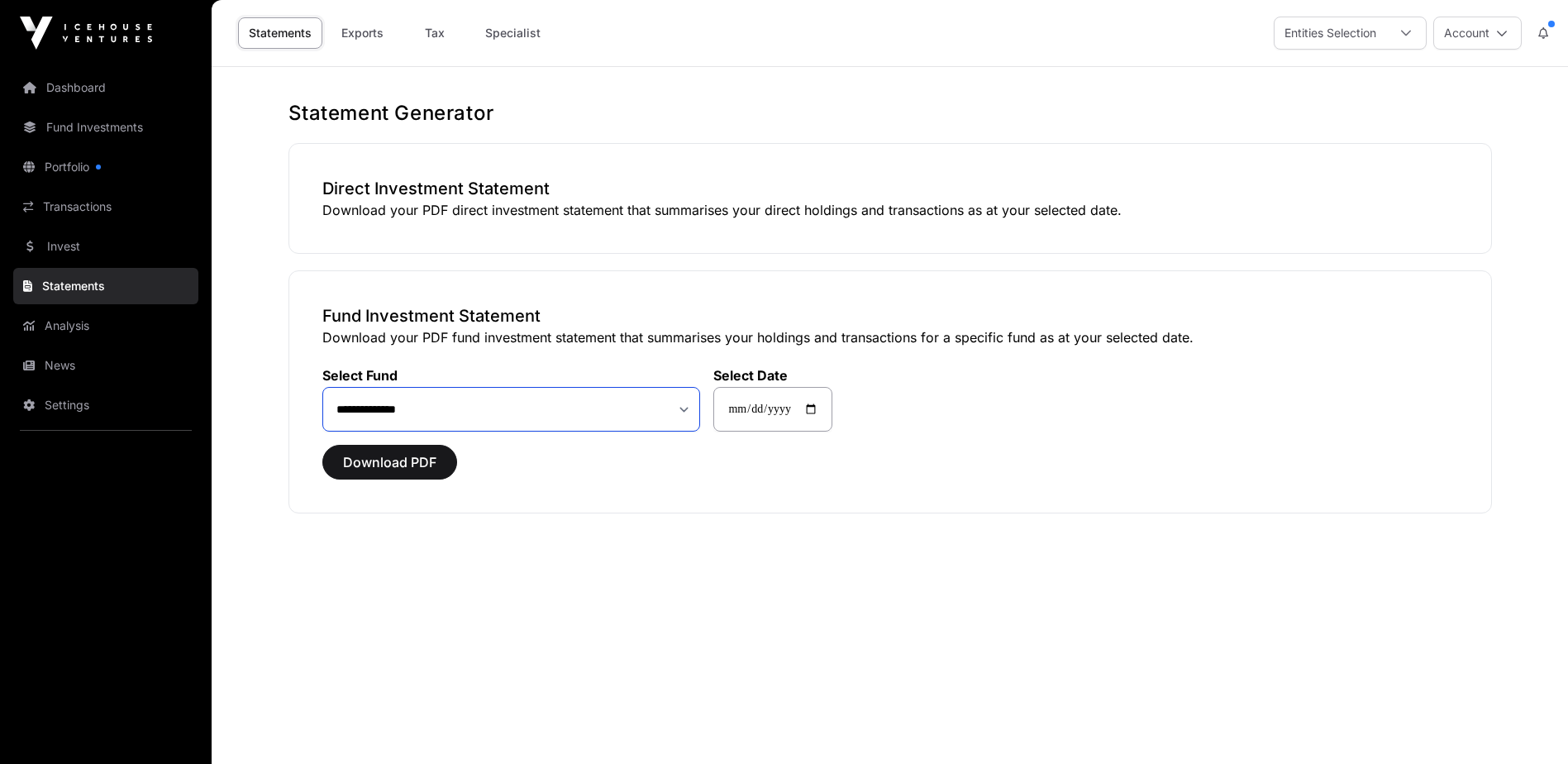
click at [323, 387] on select "**********" at bounding box center [512, 409] width 378 height 45
click at [391, 455] on span "Download PDF" at bounding box center [390, 462] width 94 height 20
